Goal: Transaction & Acquisition: Purchase product/service

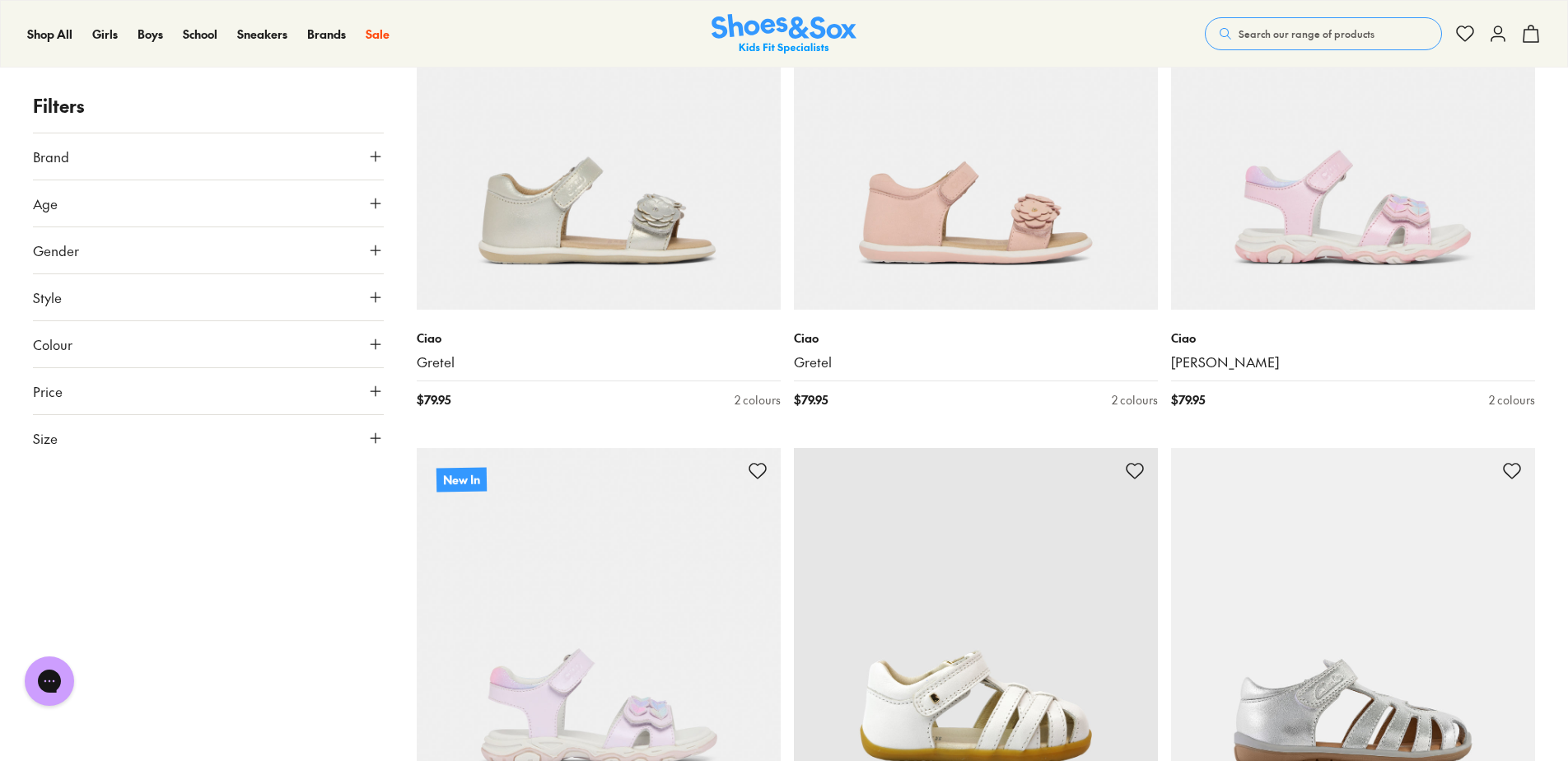
scroll to position [2222, 0]
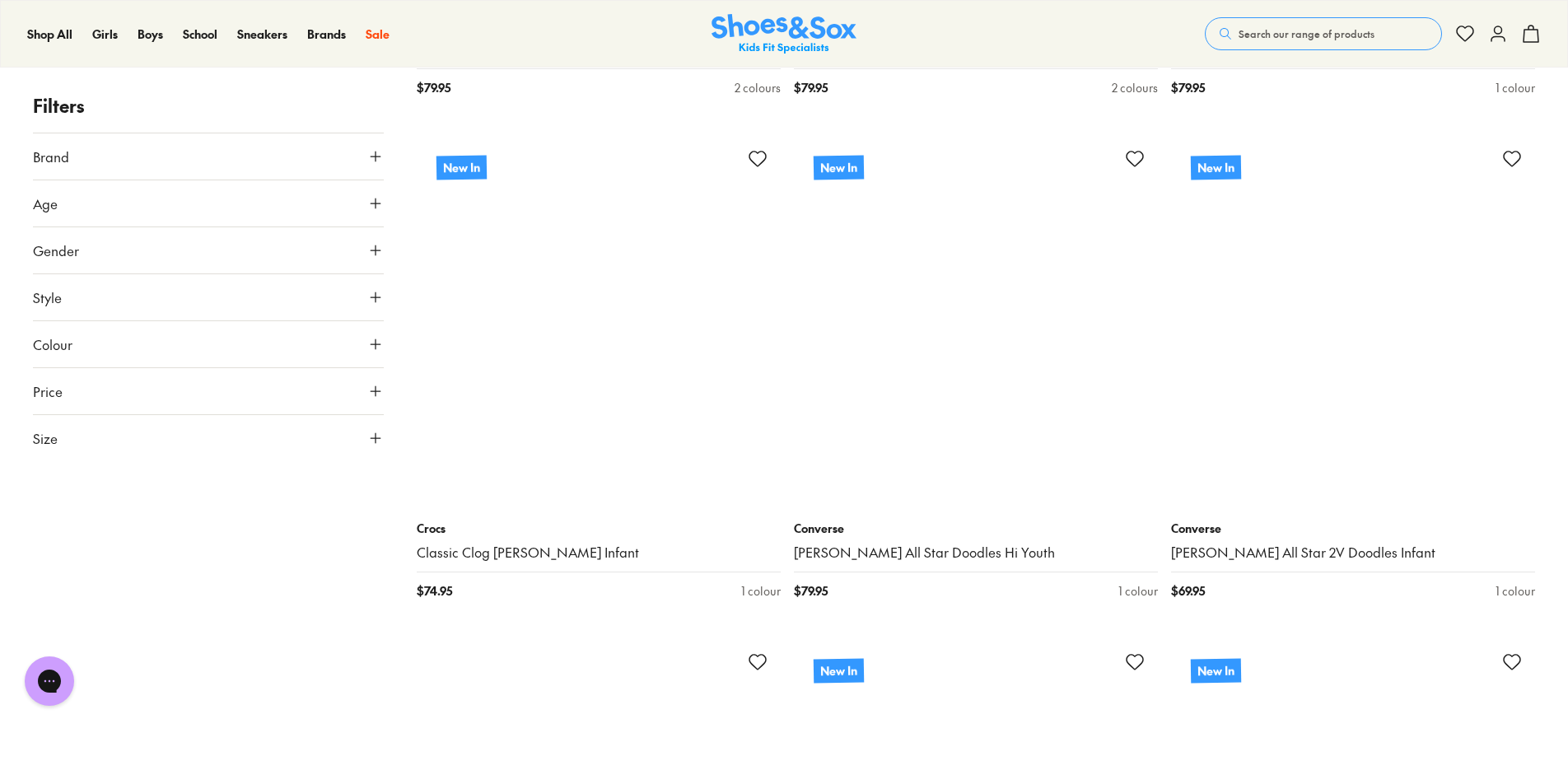
scroll to position [9797, 0]
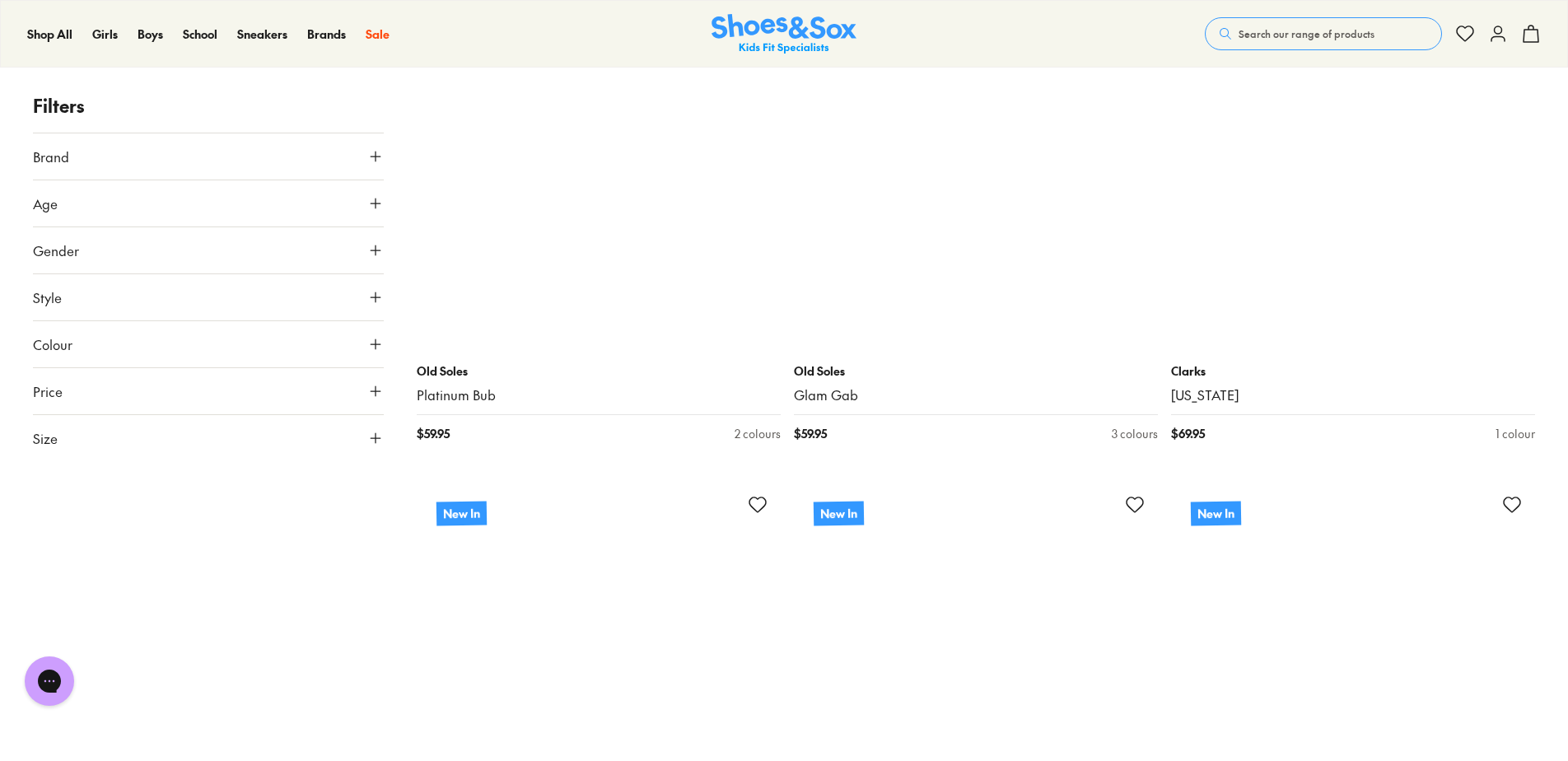
scroll to position [13995, 0]
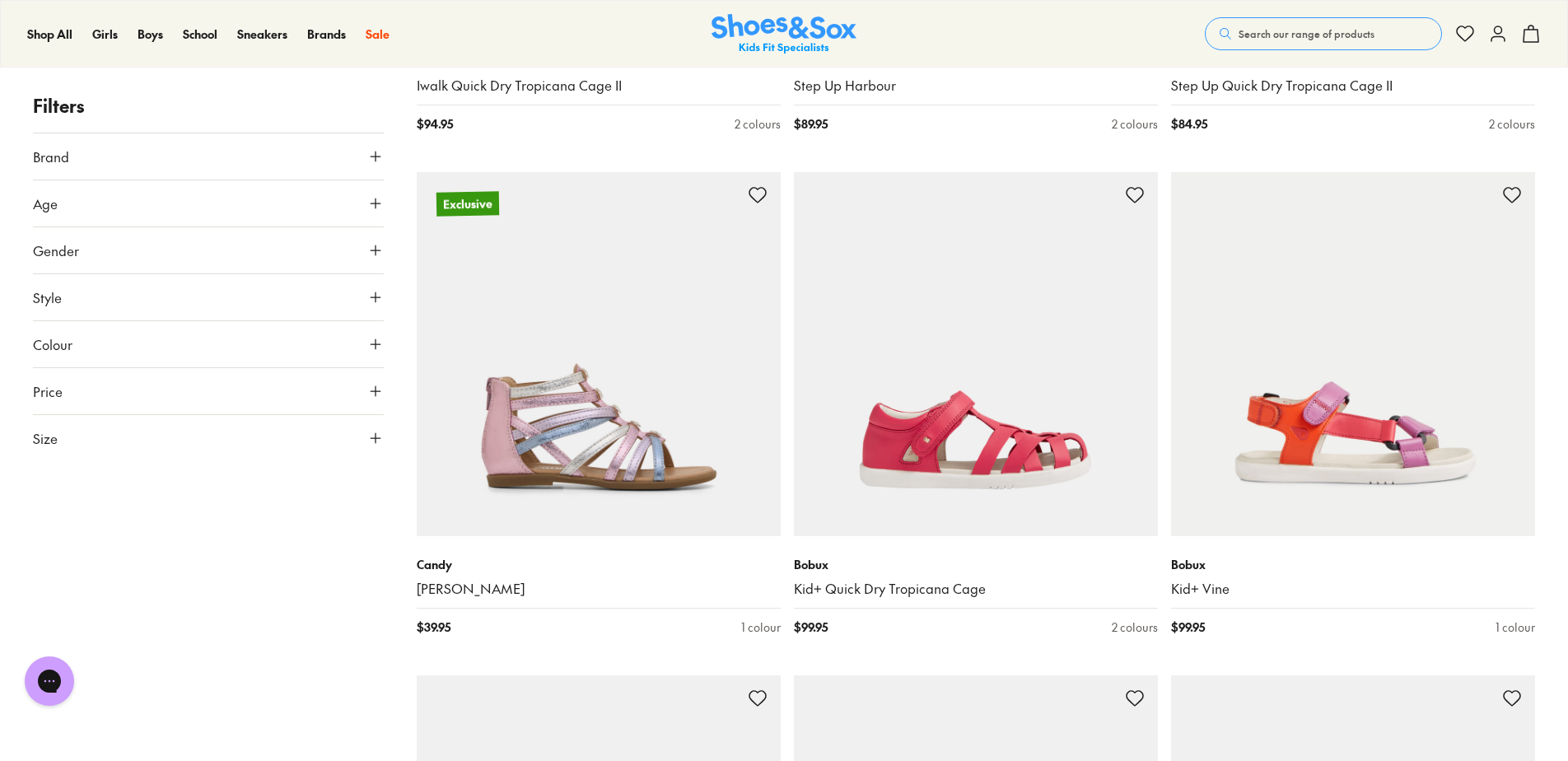
scroll to position [20580, 0]
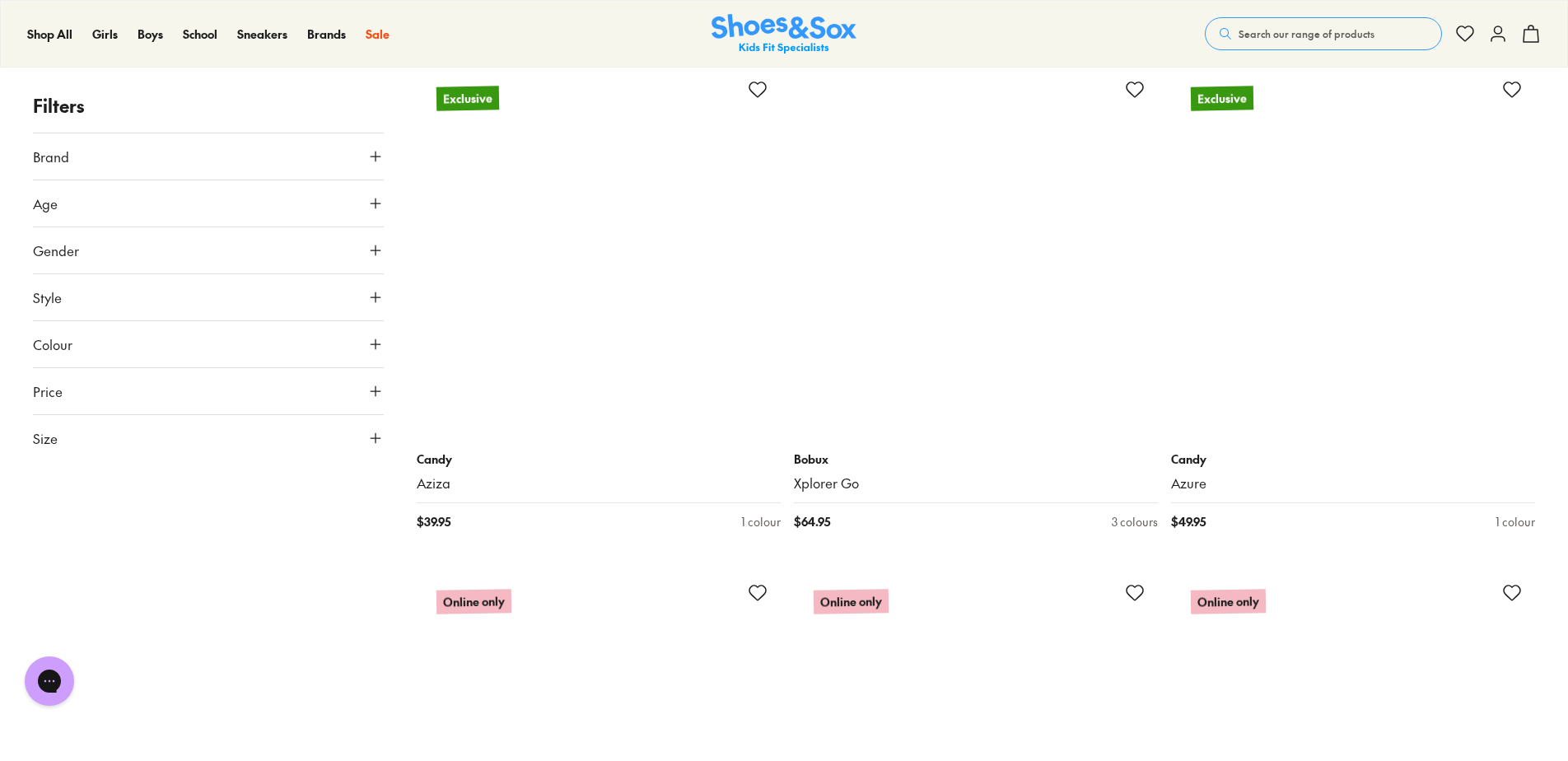
scroll to position [24614, 0]
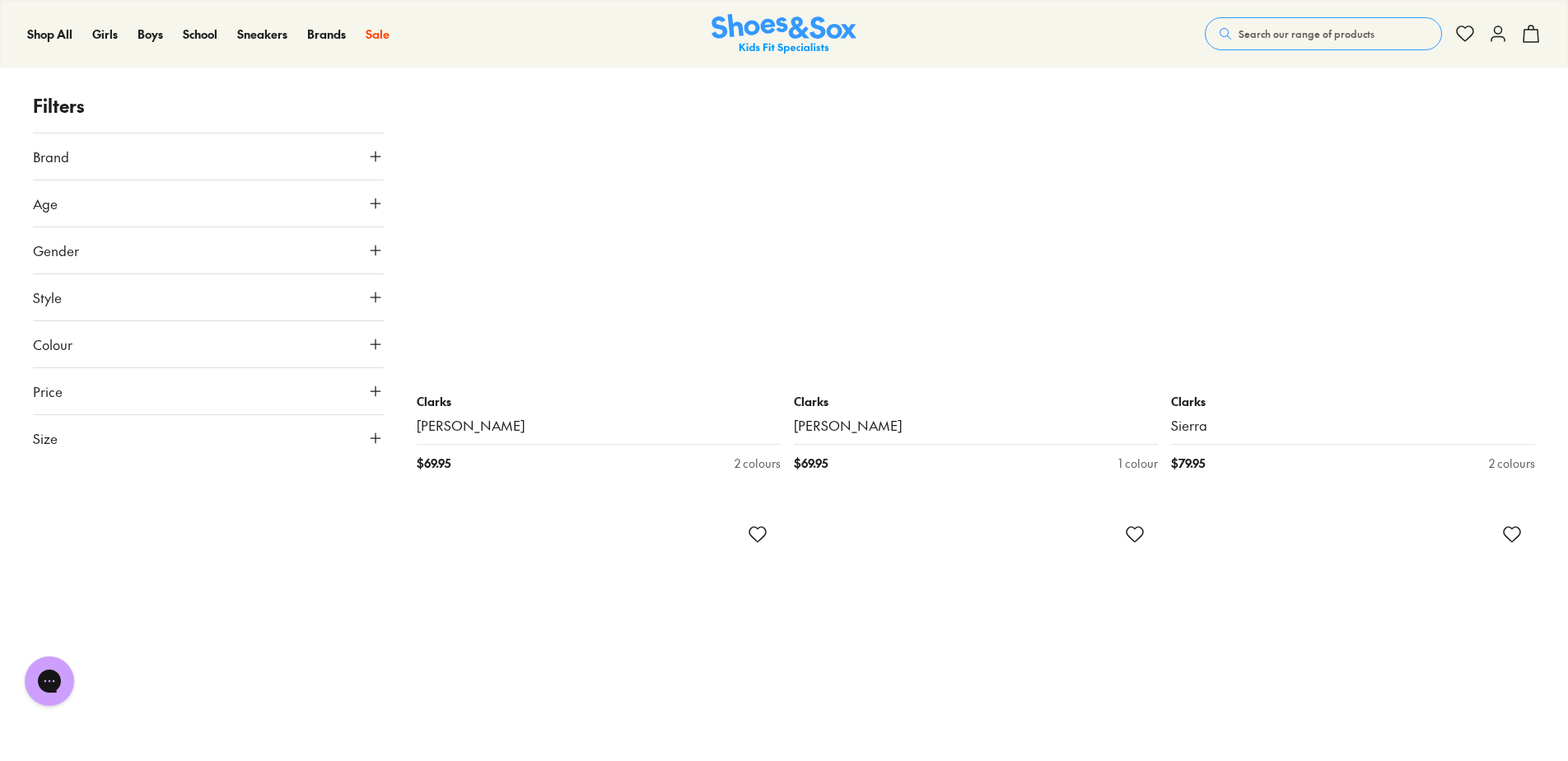
scroll to position [27084, 0]
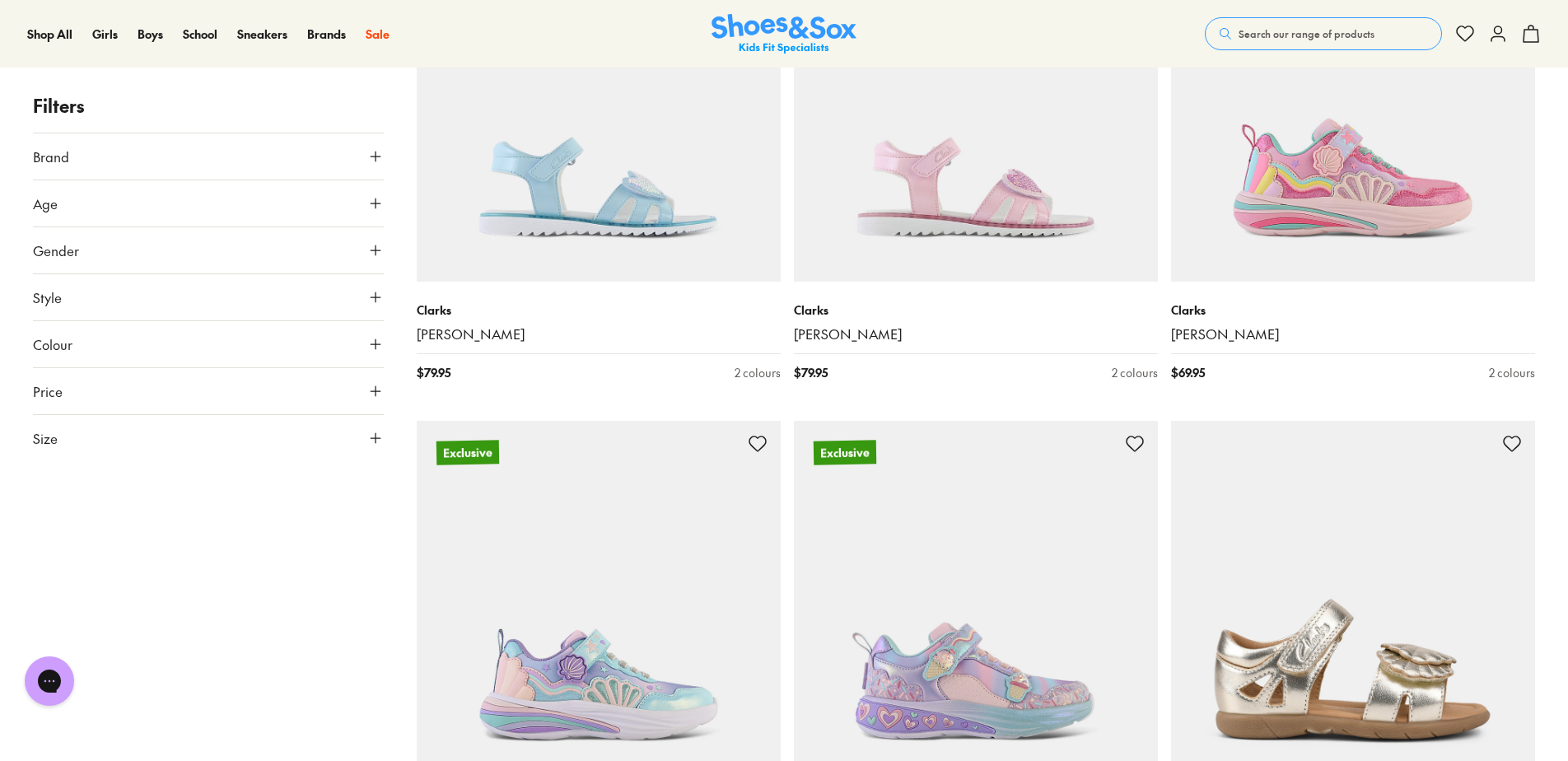
click at [1280, 40] on span "Search our range of products" at bounding box center [1306, 33] width 136 height 14
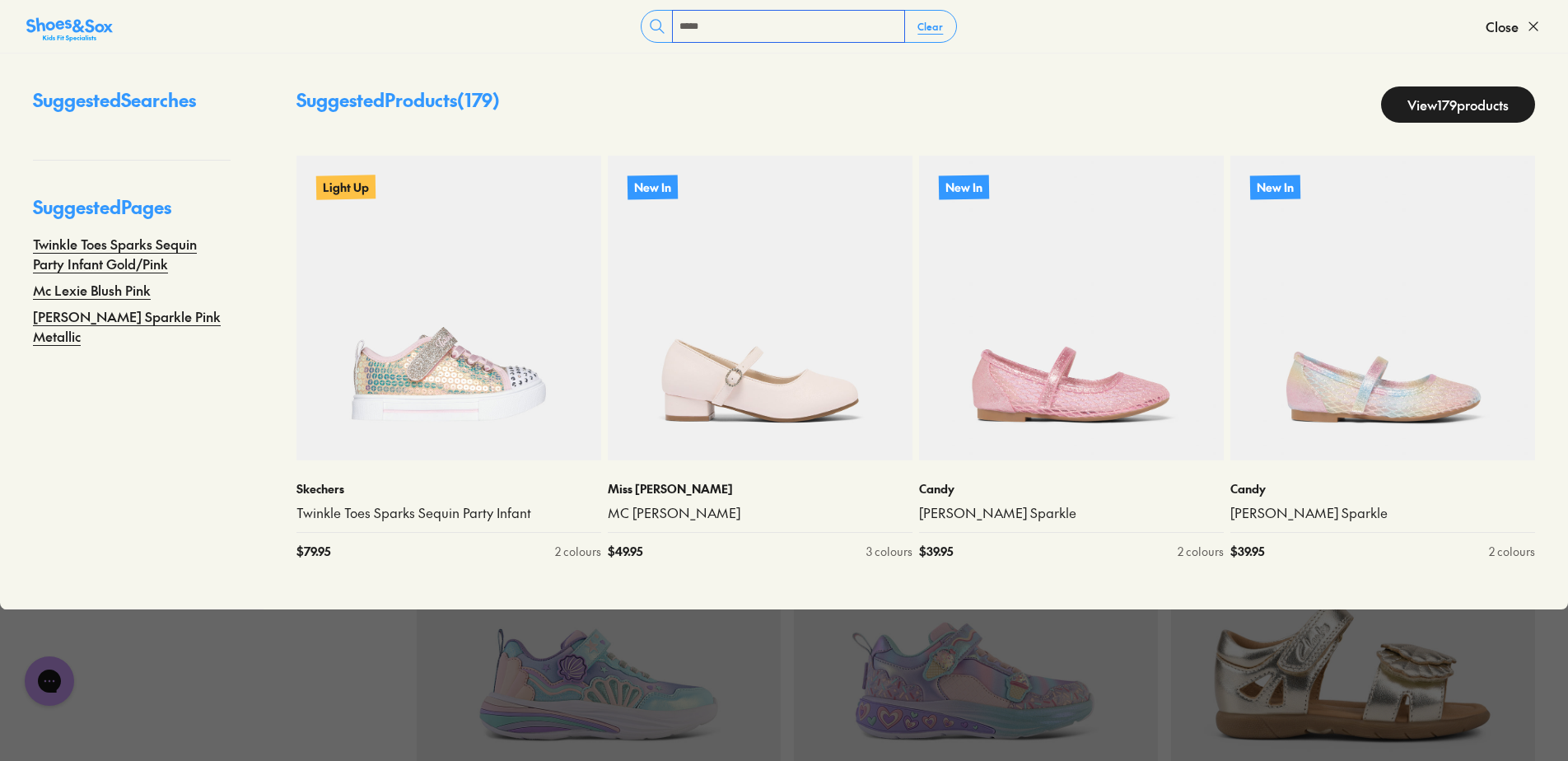
type input "*****"
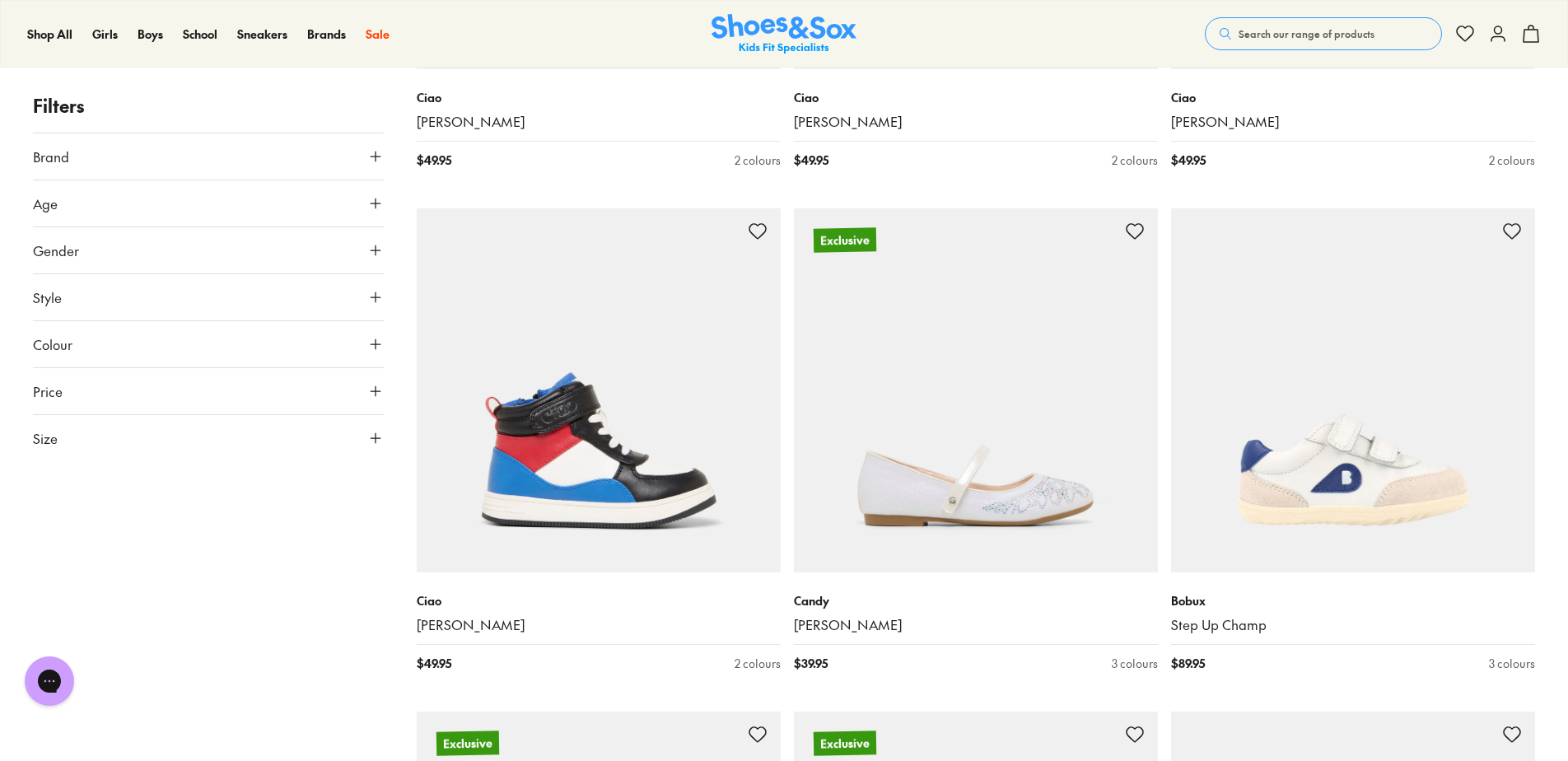
scroll to position [5598, 0]
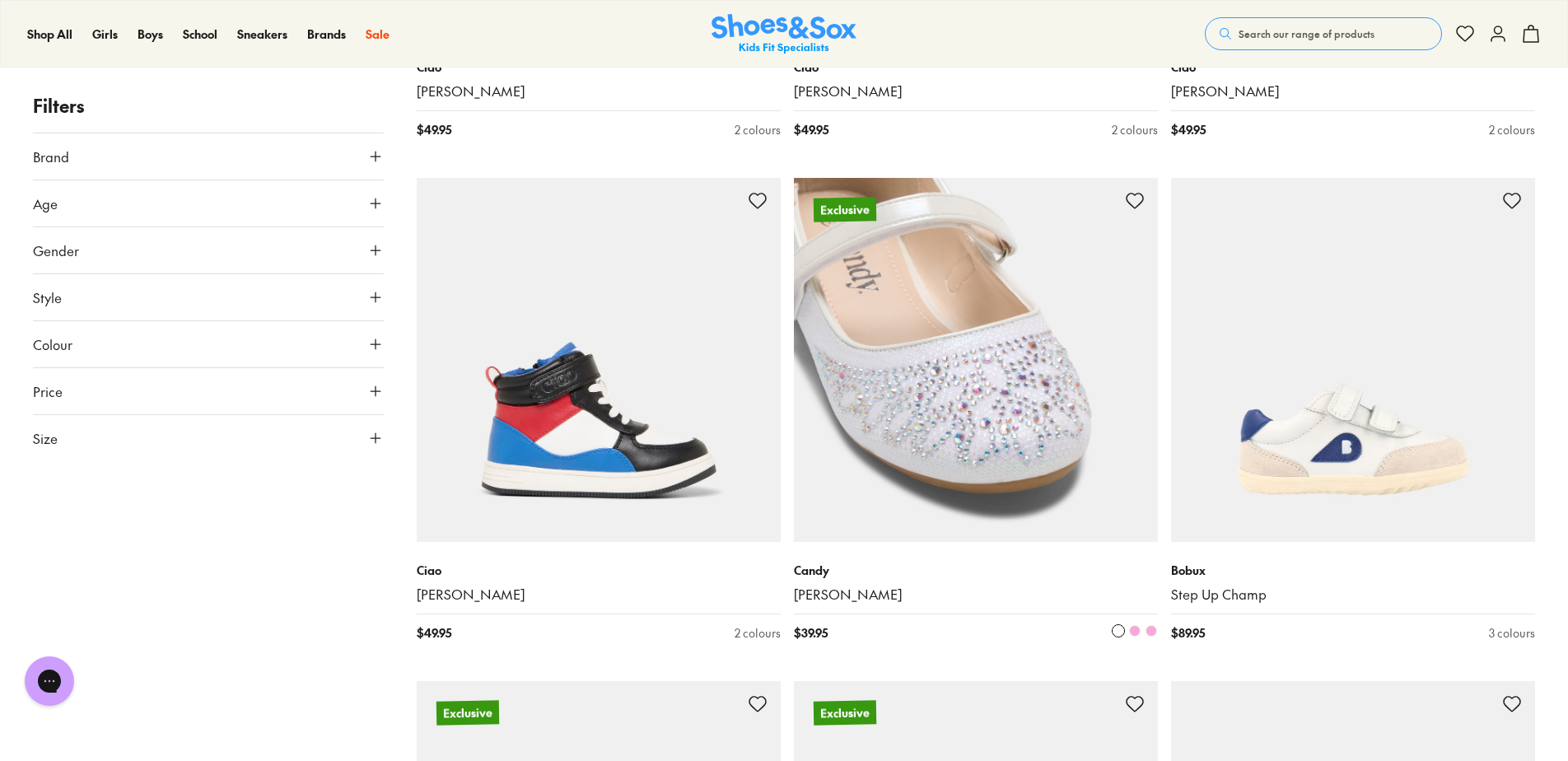
click at [878, 457] on img at bounding box center [975, 360] width 364 height 364
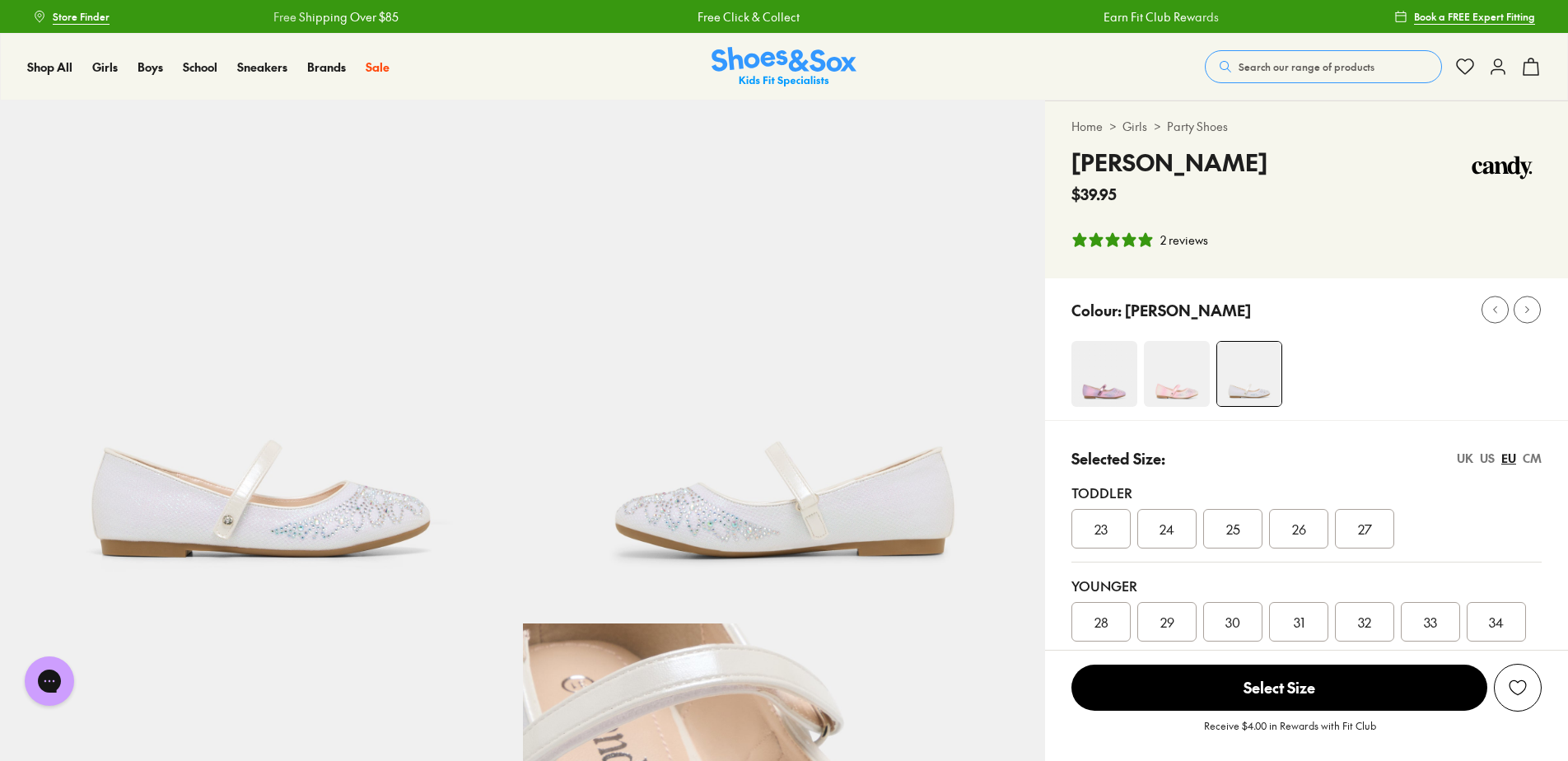
select select "*"
click at [1158, 377] on img at bounding box center [1177, 373] width 66 height 66
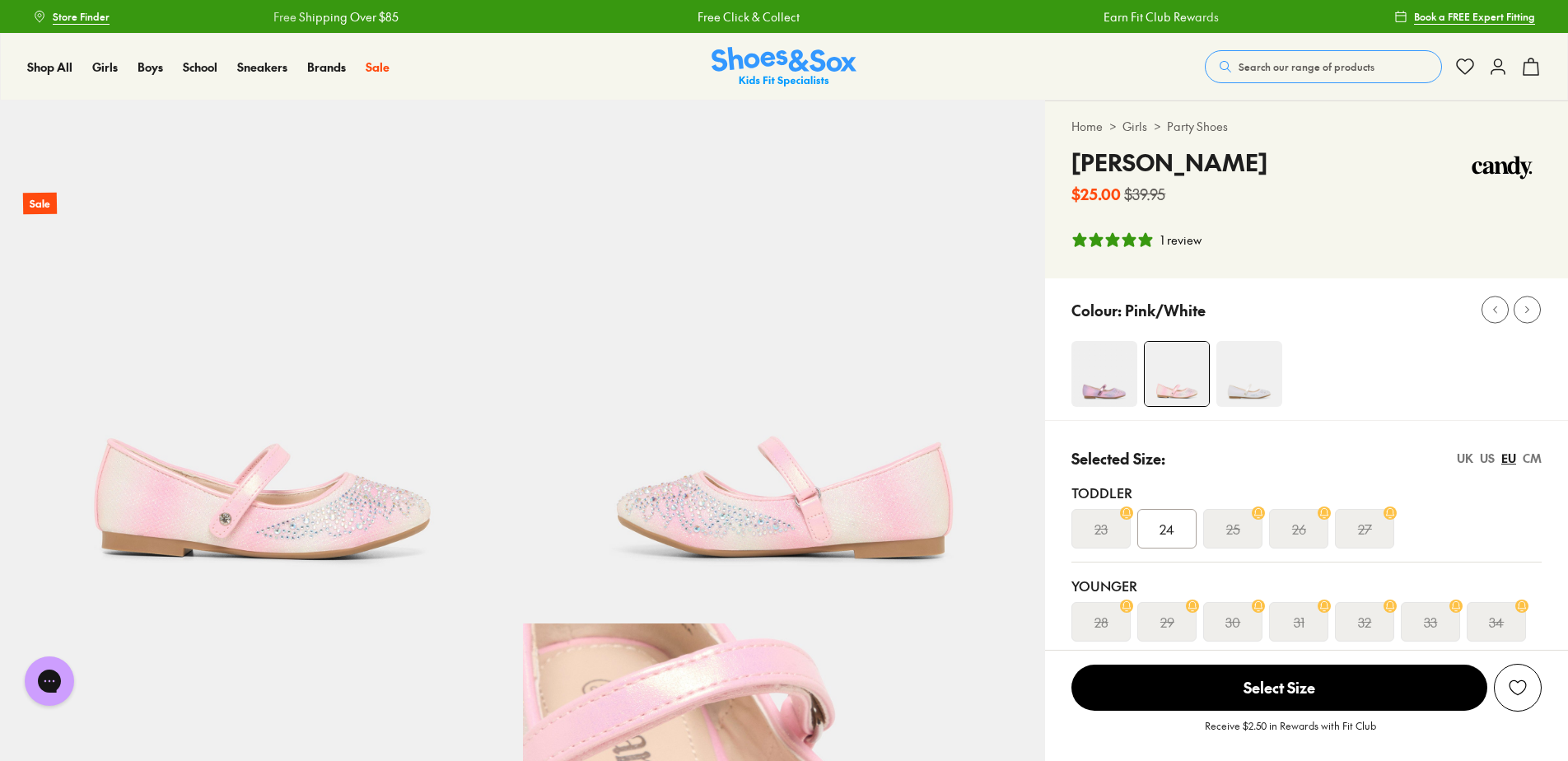
select select "*"
click at [1120, 357] on img at bounding box center [1104, 373] width 66 height 66
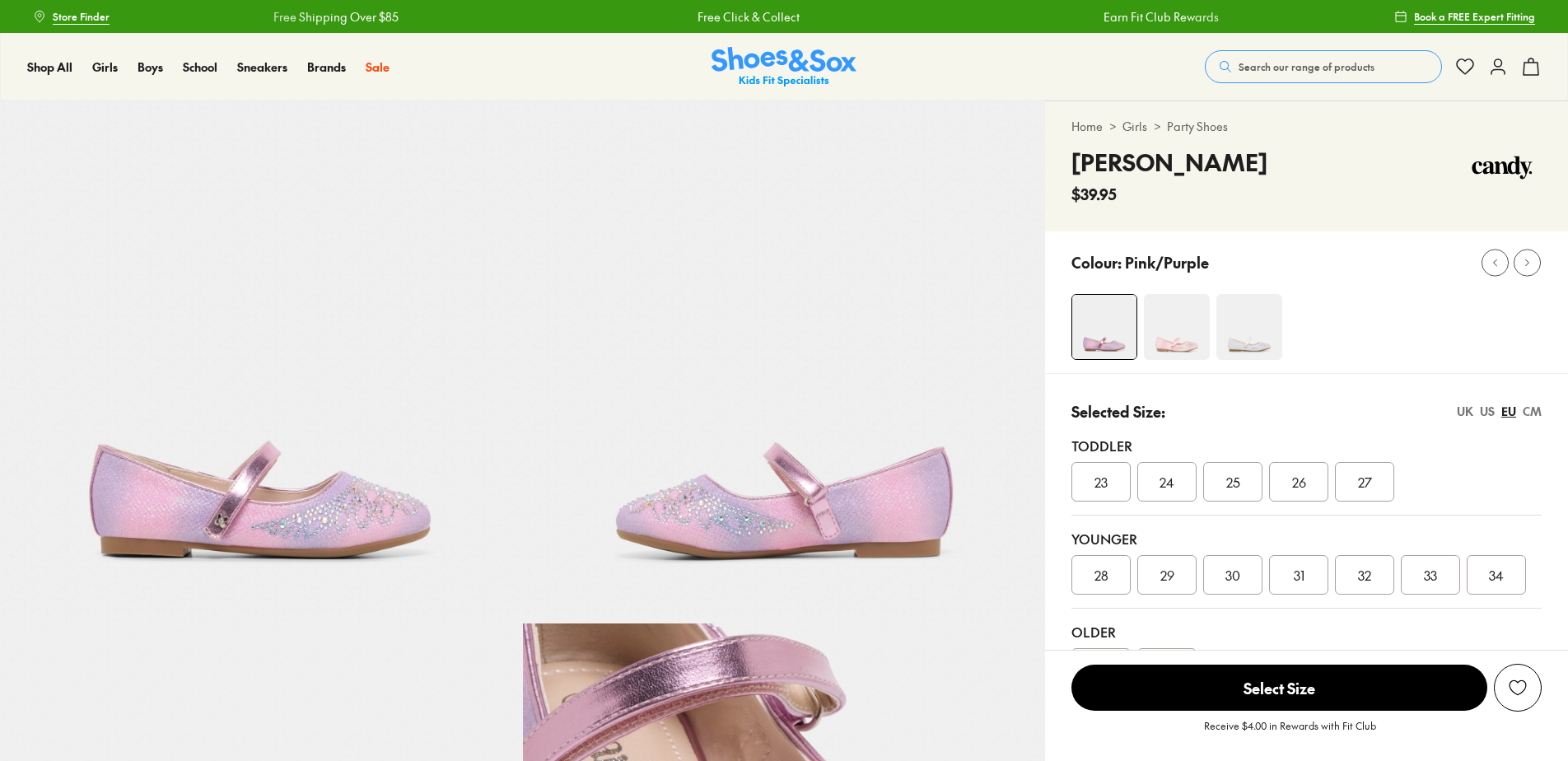
select select "*"
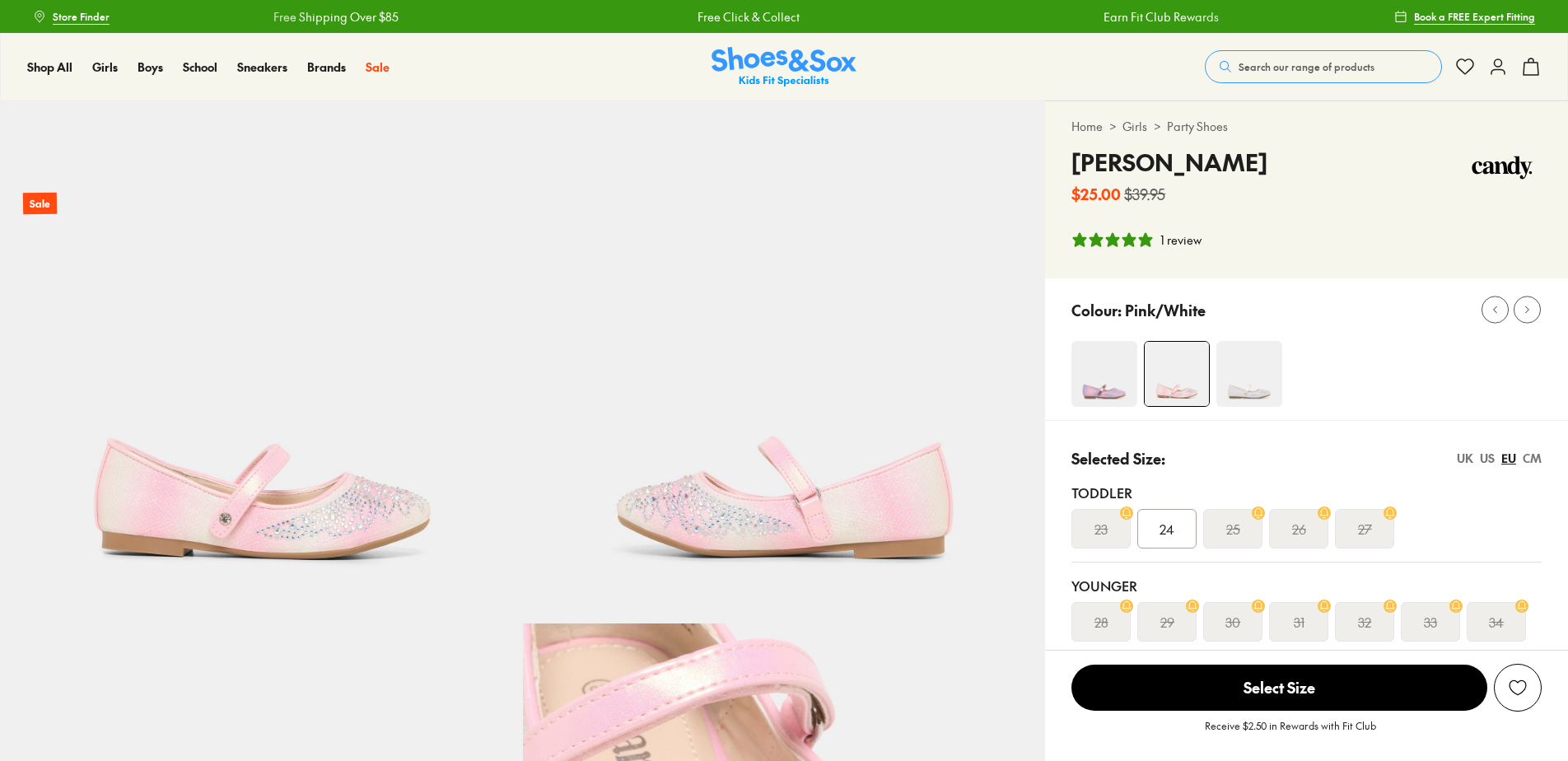
select select "*"
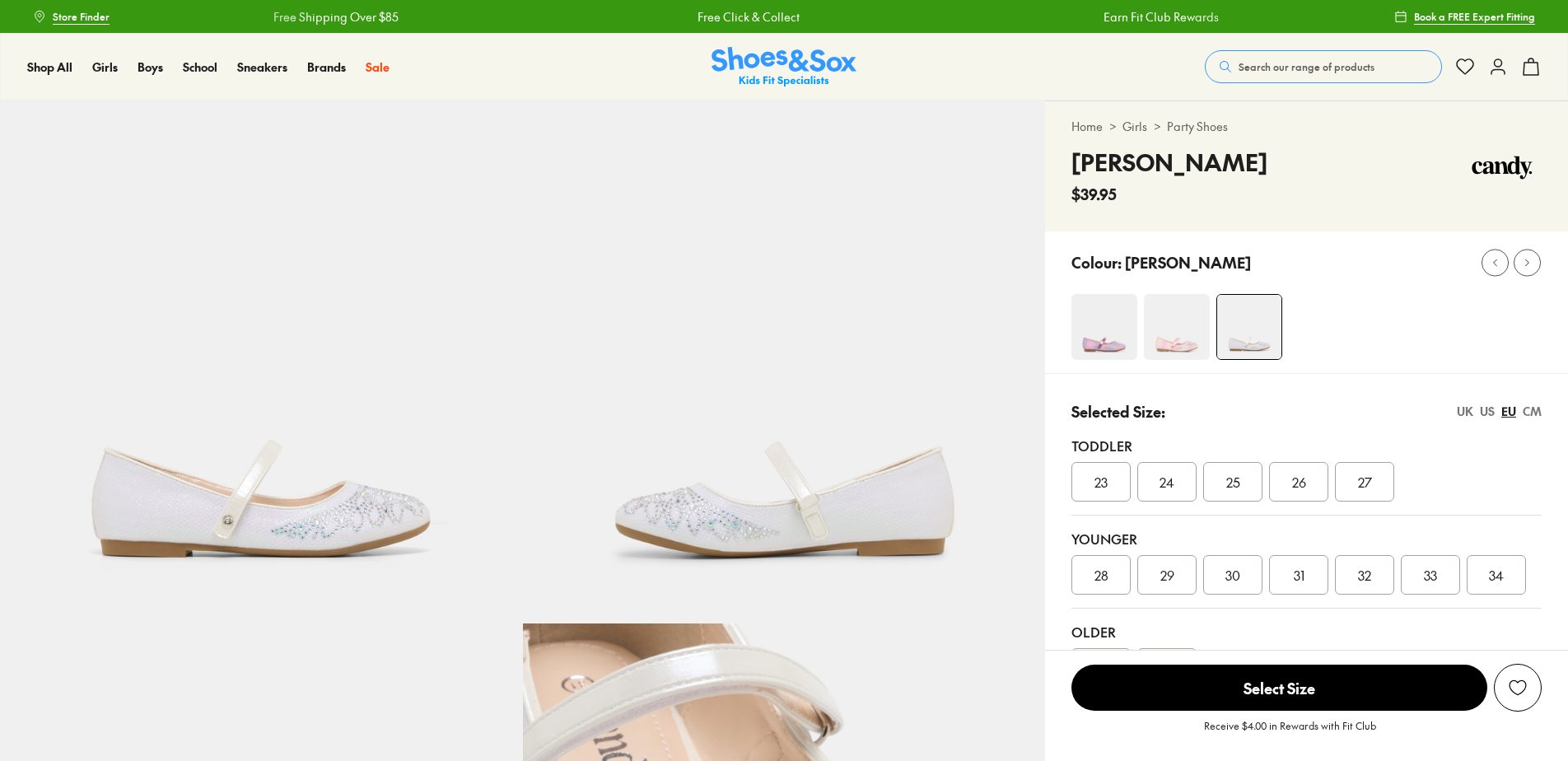
select select "*"
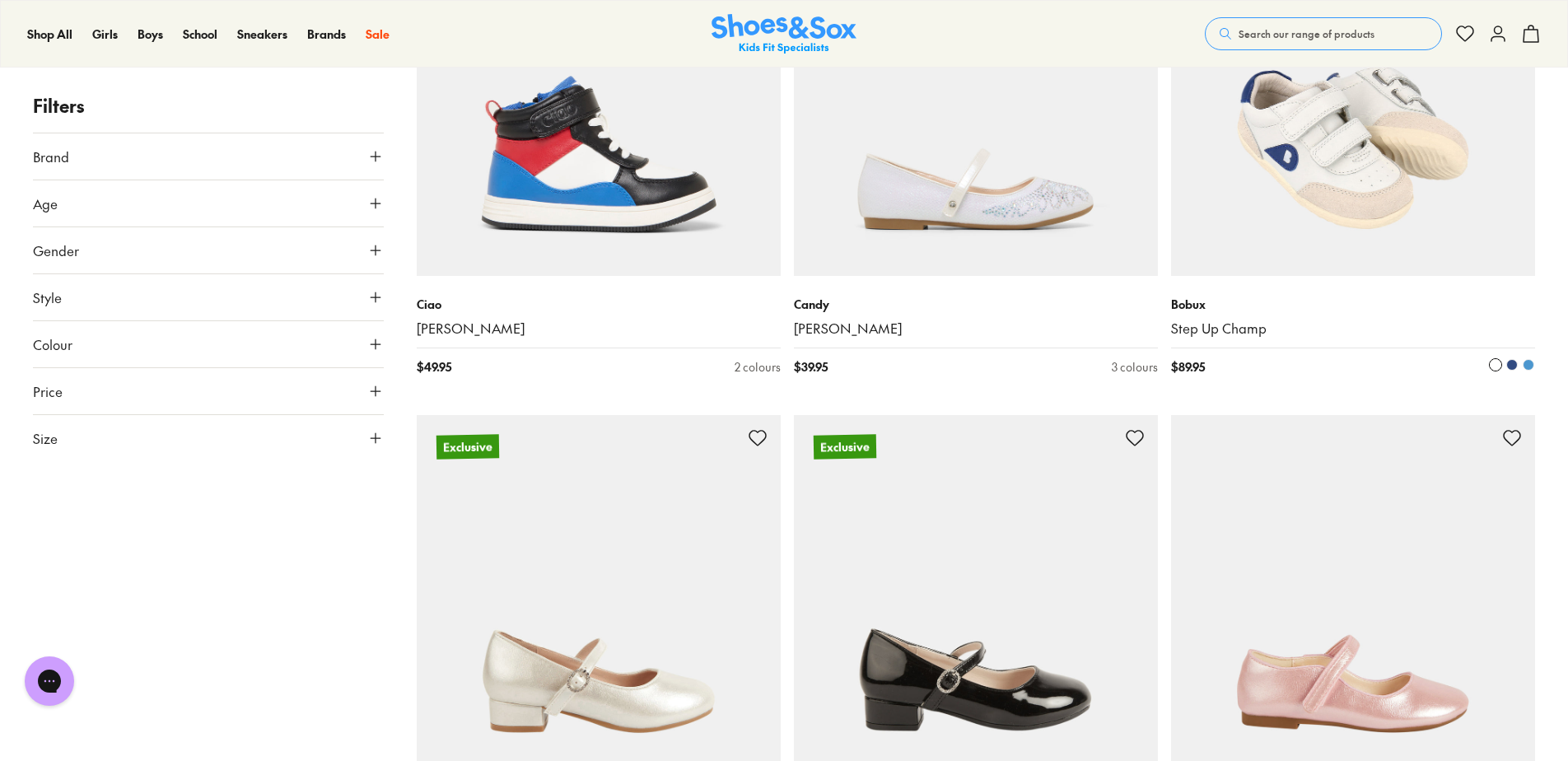
scroll to position [6193, 0]
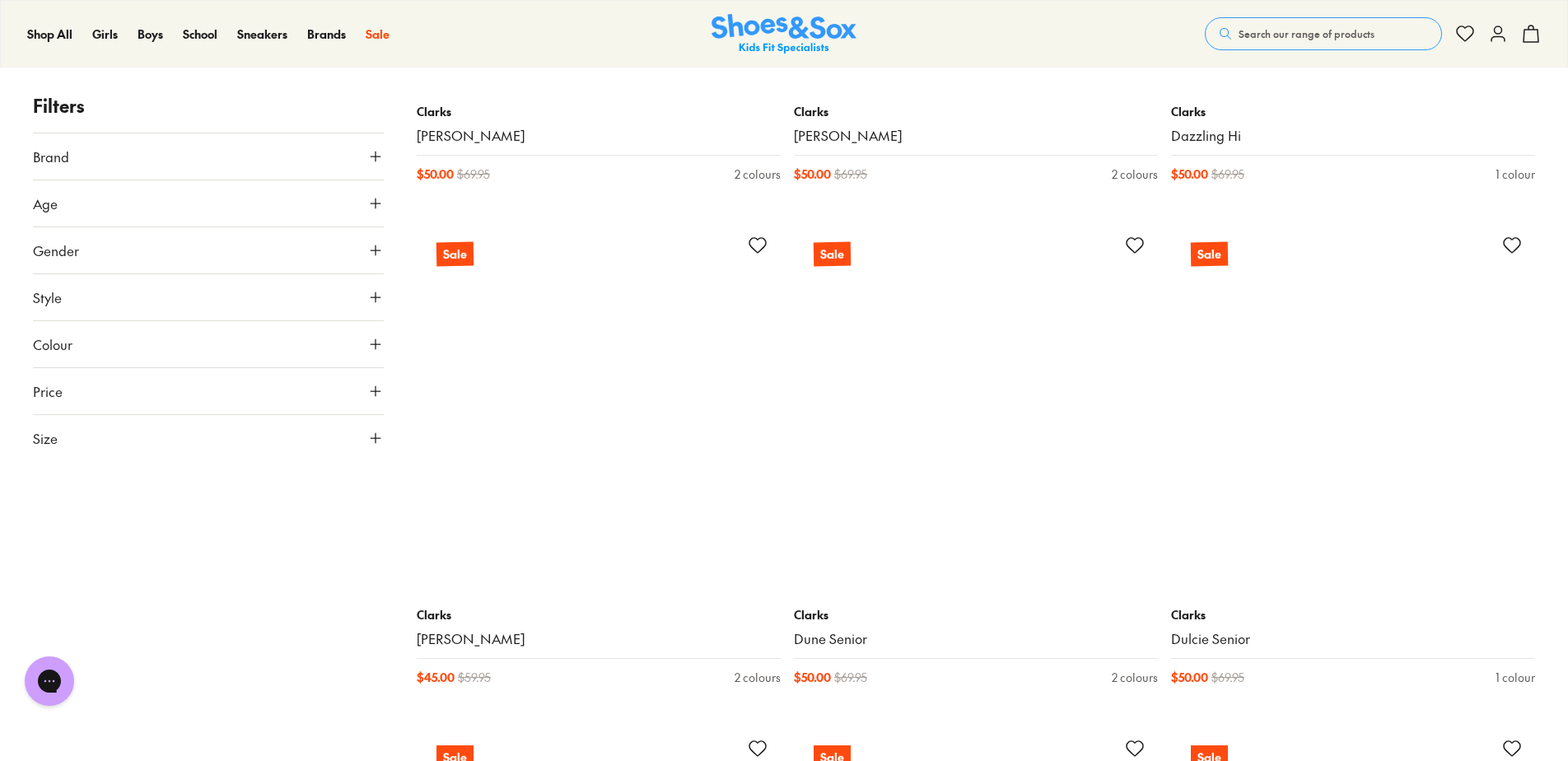
scroll to position [12121, 0]
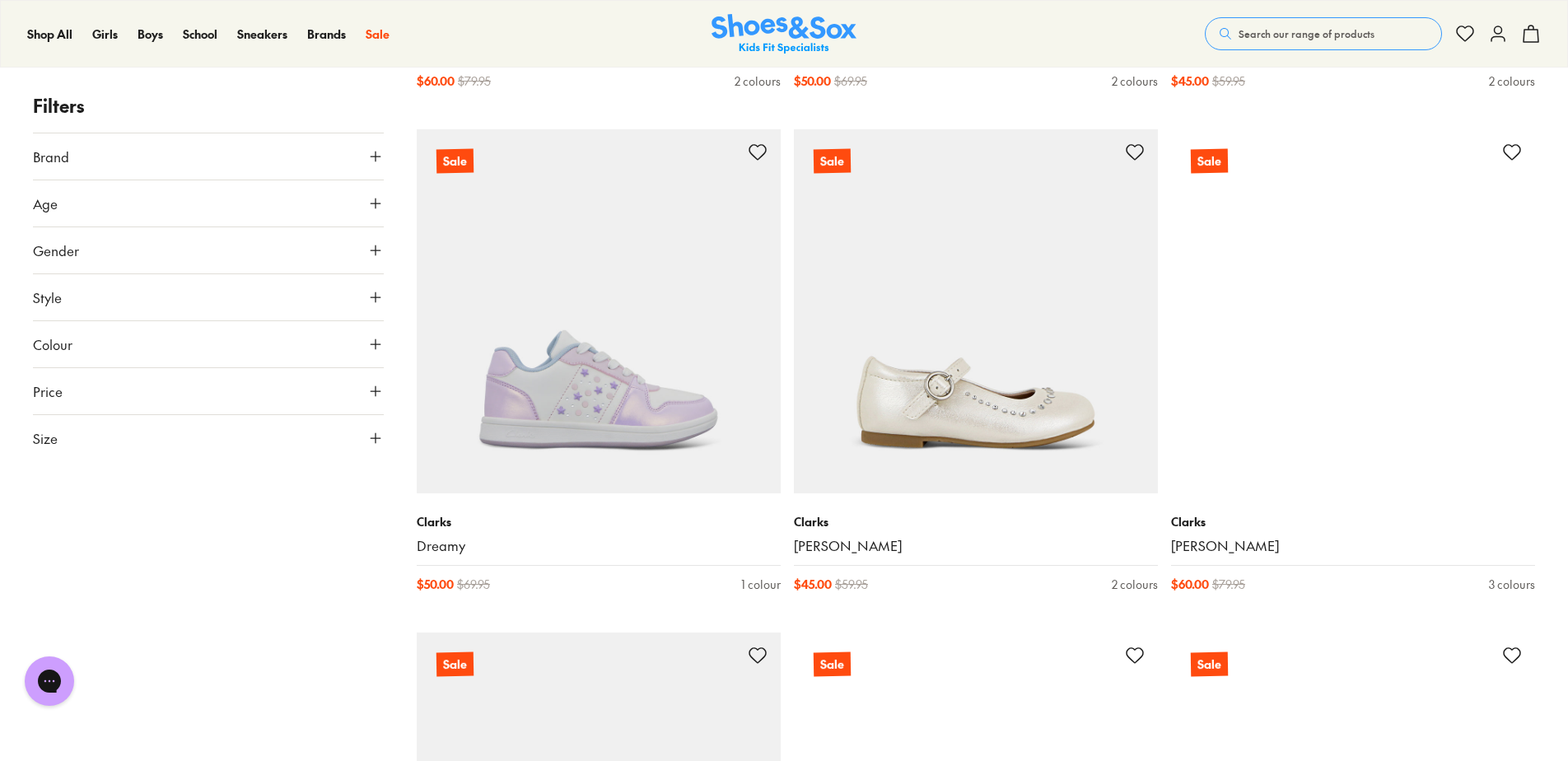
scroll to position [13602, 0]
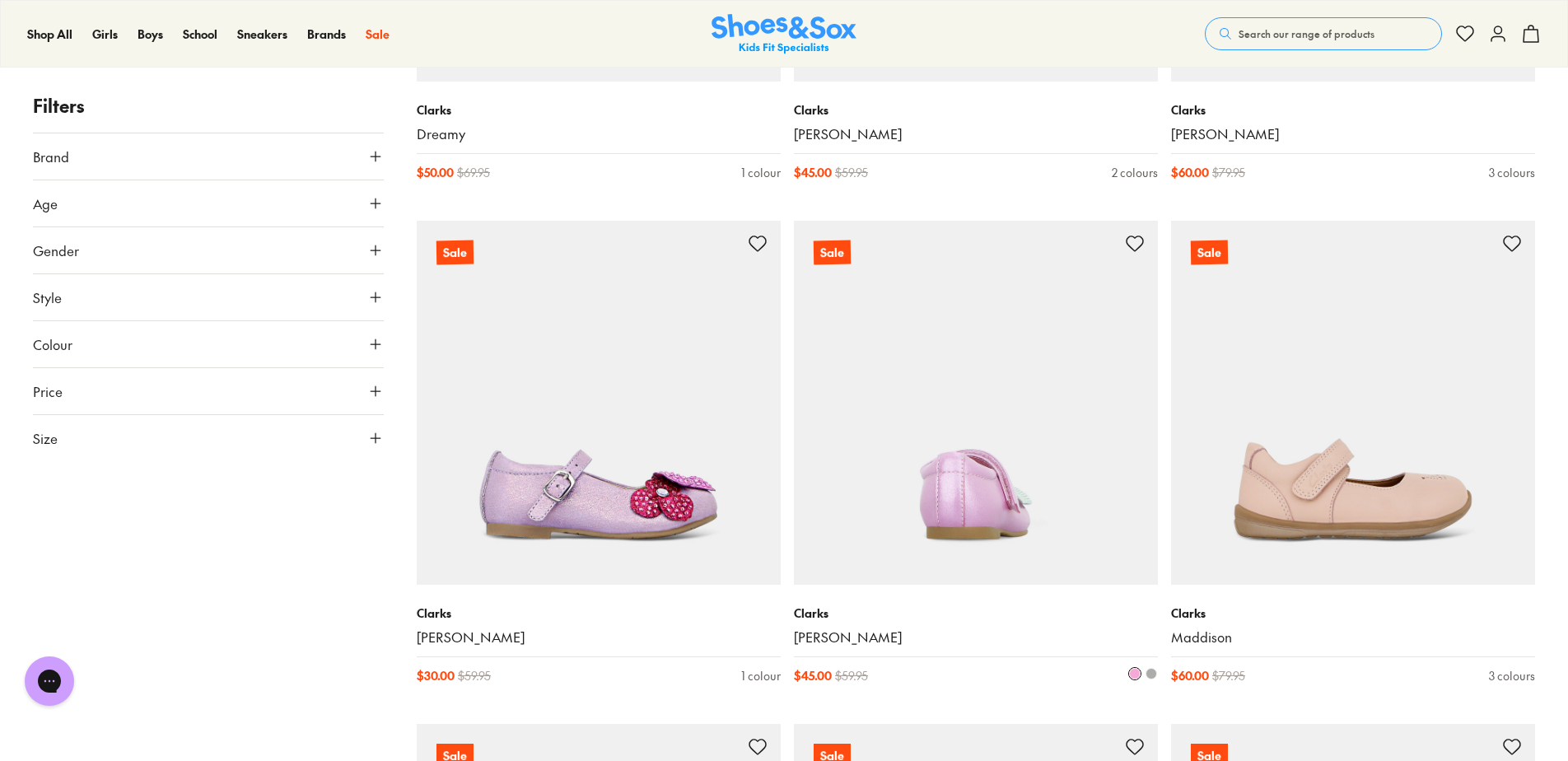
click at [1154, 676] on span at bounding box center [1152, 673] width 12 height 12
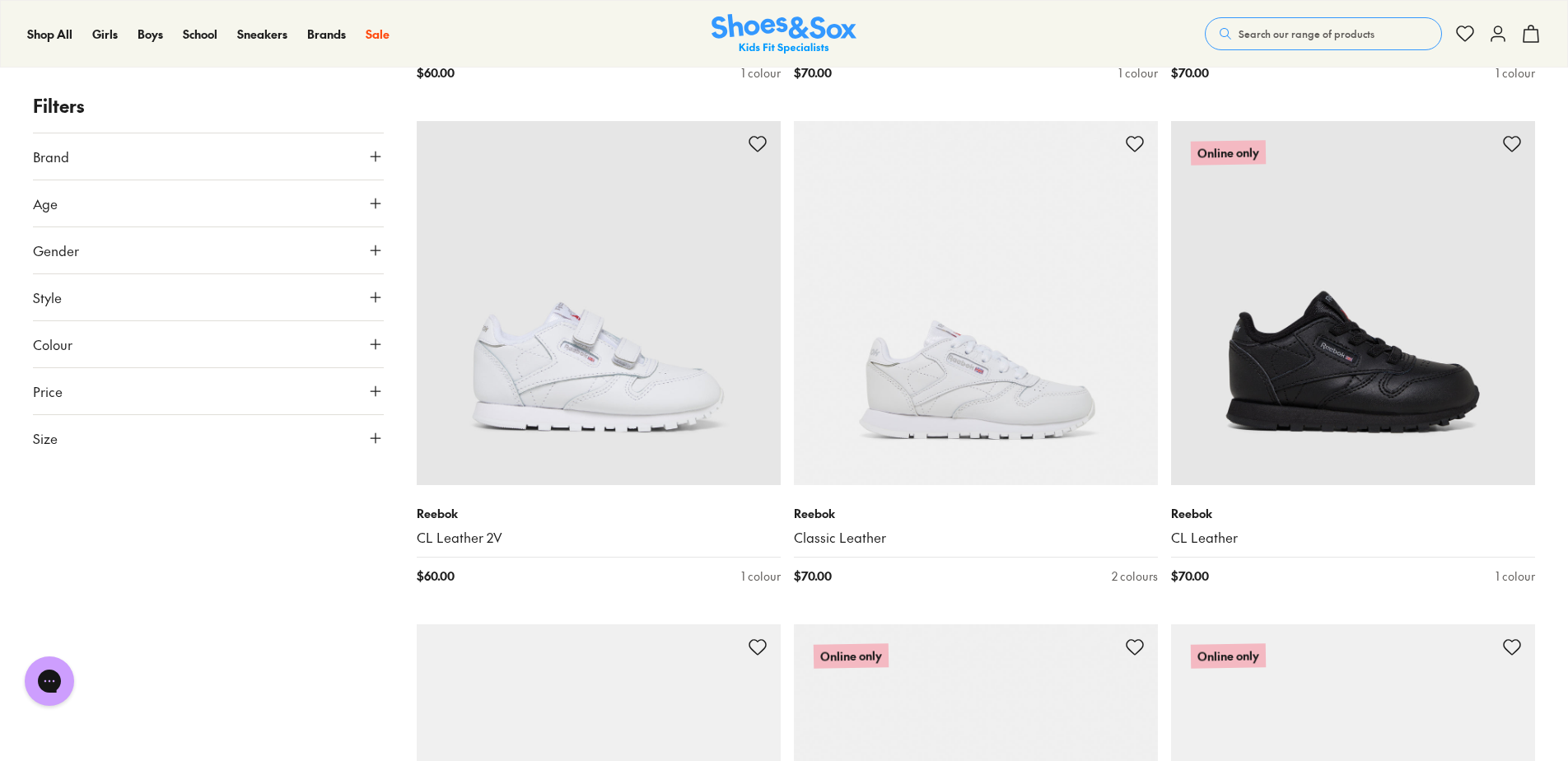
scroll to position [19118, 0]
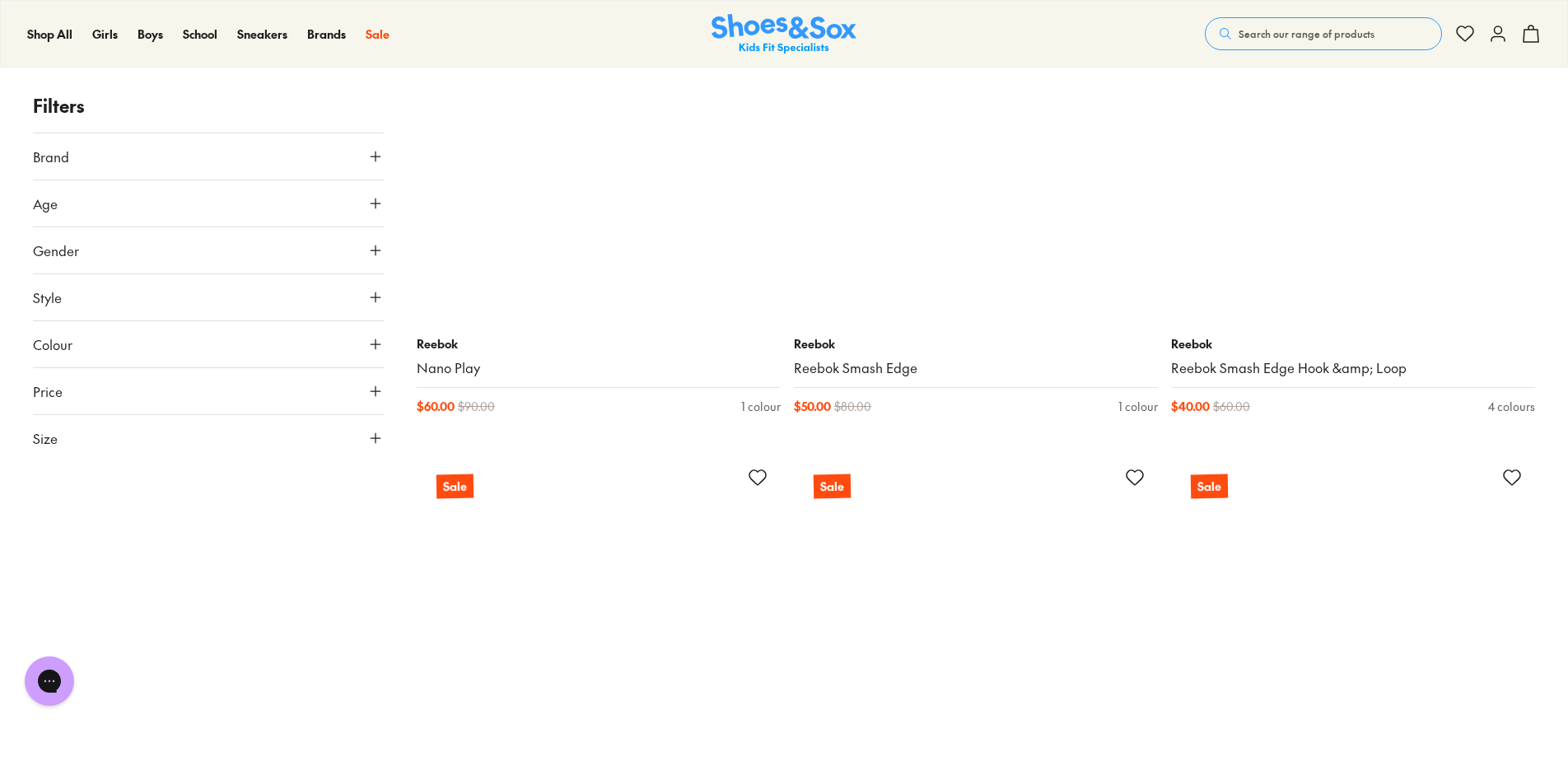
scroll to position [26362, 0]
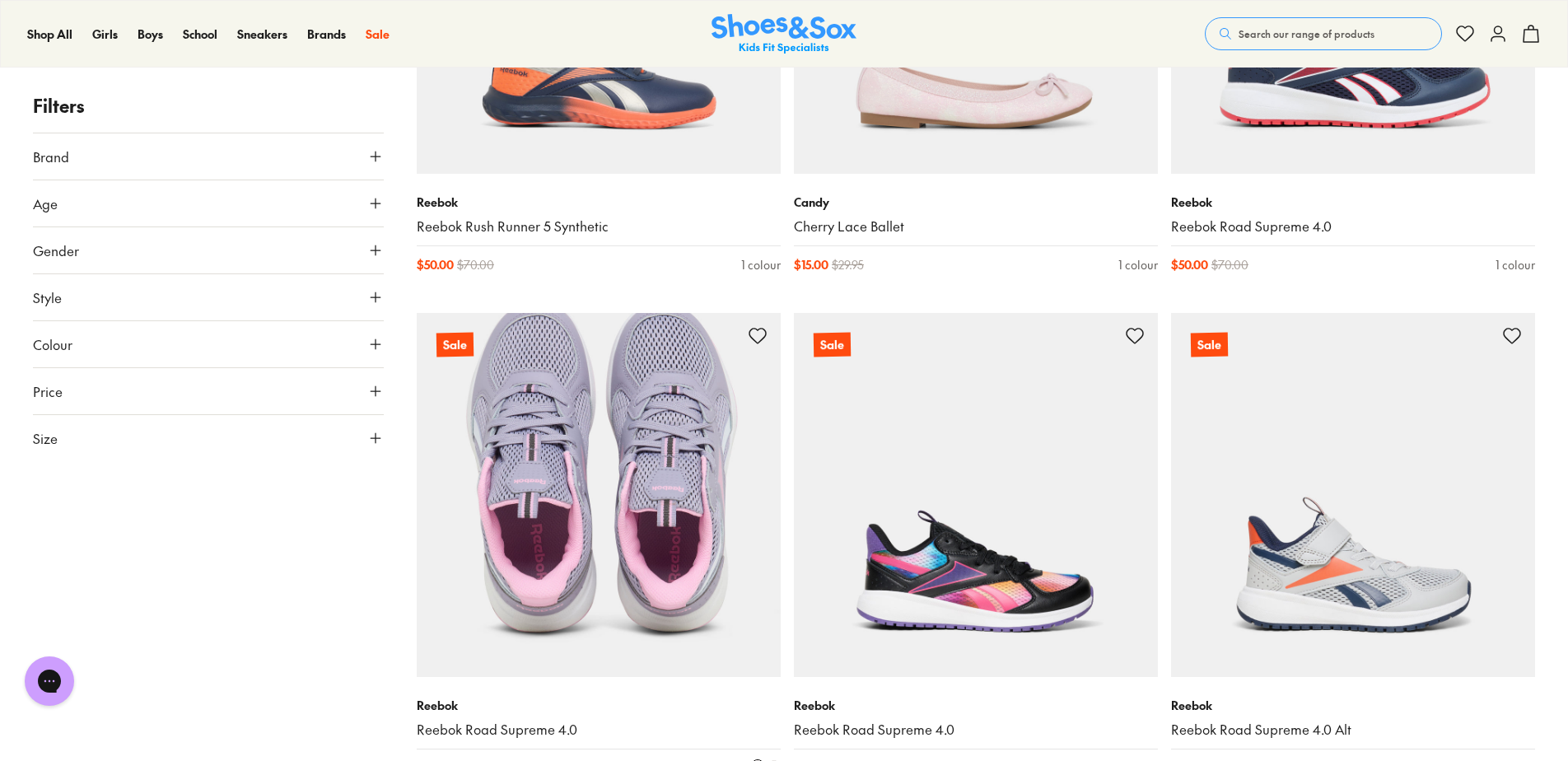
scroll to position [28009, 0]
